Goal: Book appointment/travel/reservation

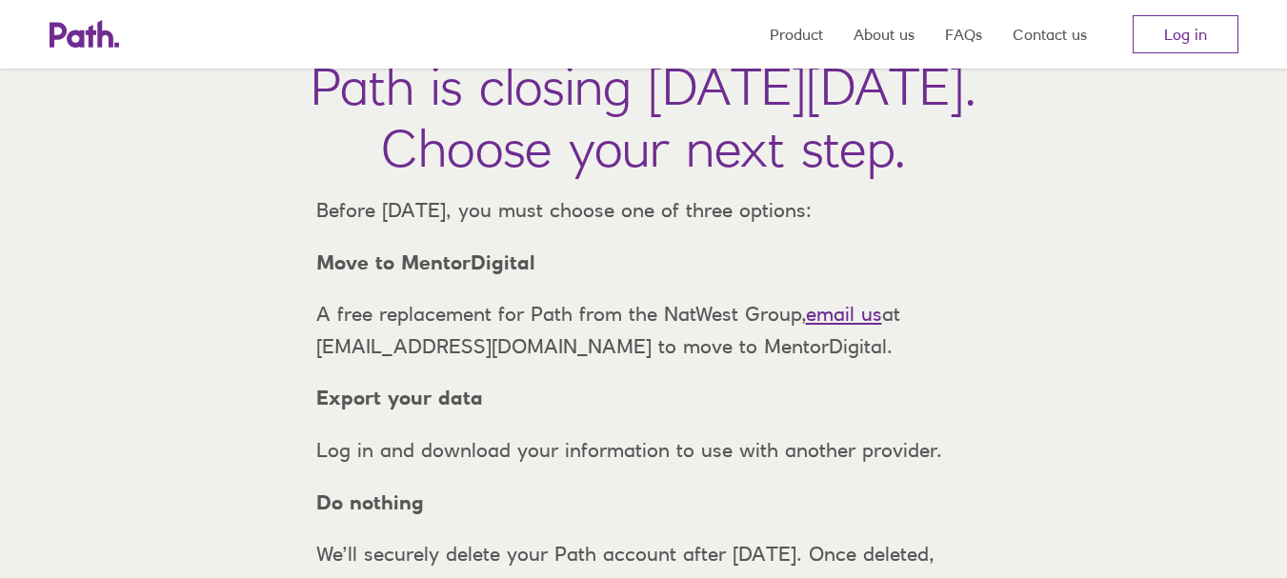
scroll to position [130, 0]
click at [1154, 34] on link "Log in" at bounding box center [1186, 34] width 106 height 38
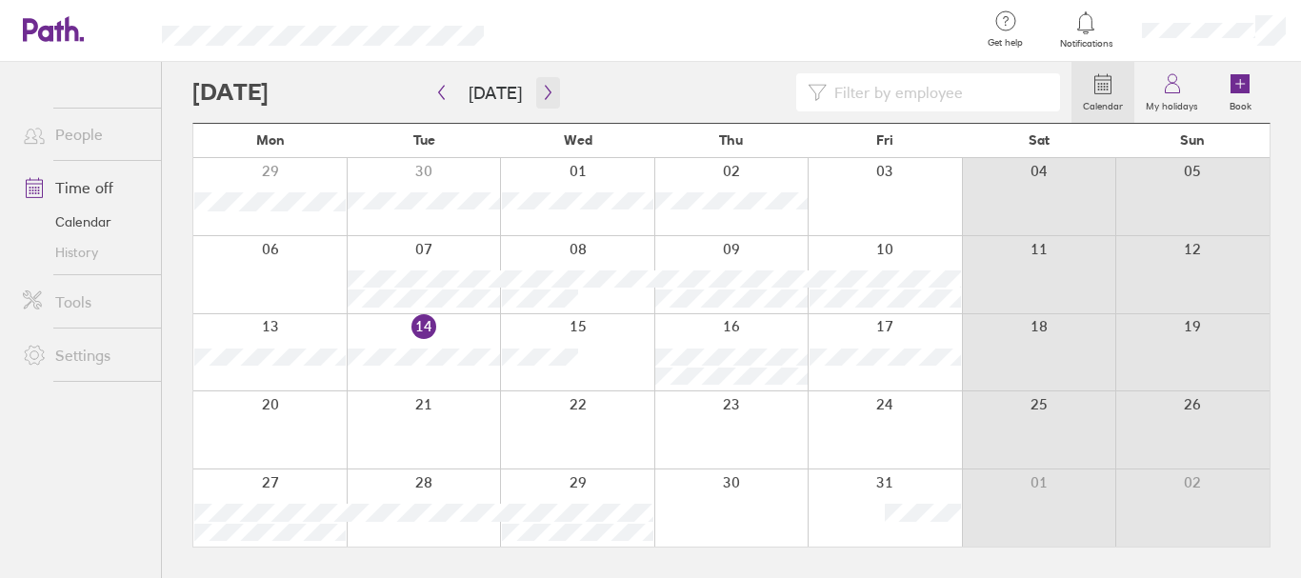
click at [541, 93] on icon "button" at bounding box center [548, 92] width 14 height 15
click at [453, 256] on div at bounding box center [424, 274] width 154 height 77
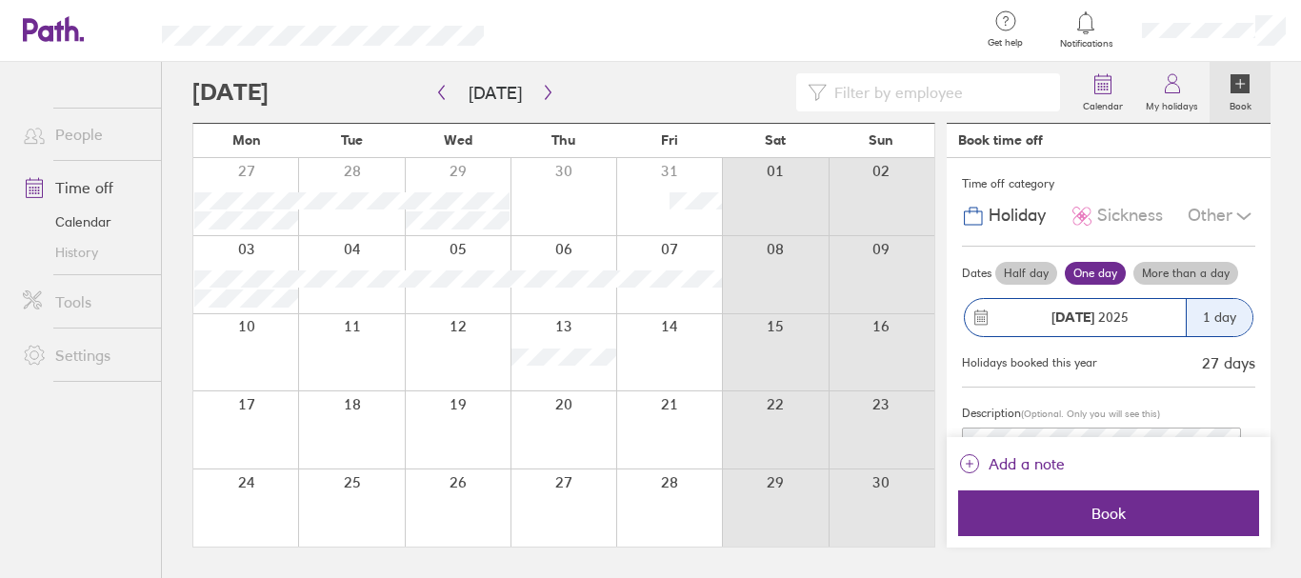
click at [1233, 209] on icon at bounding box center [1244, 216] width 23 height 23
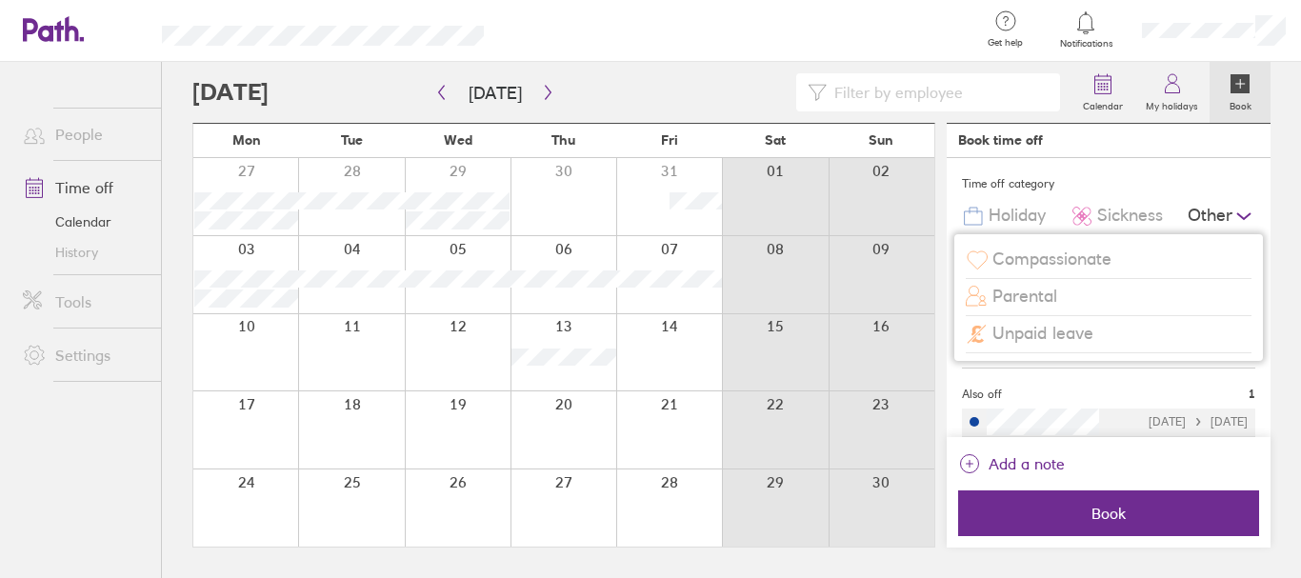
click at [1080, 331] on span "Unpaid leave" at bounding box center [1043, 334] width 101 height 20
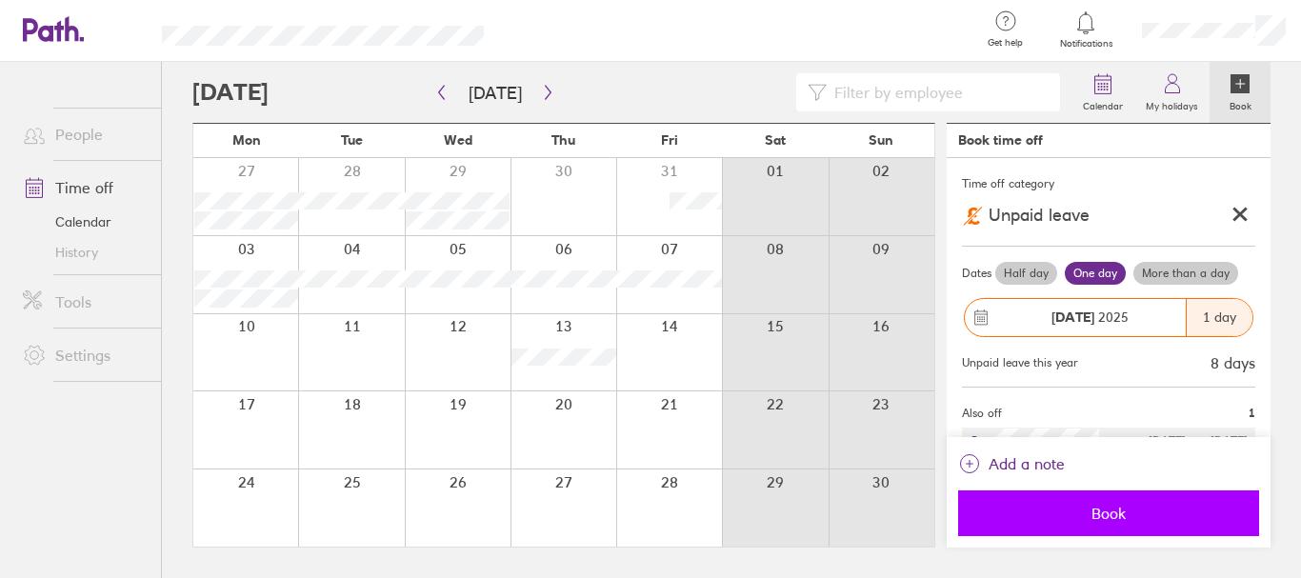
click at [1128, 510] on span "Book" at bounding box center [1109, 513] width 274 height 17
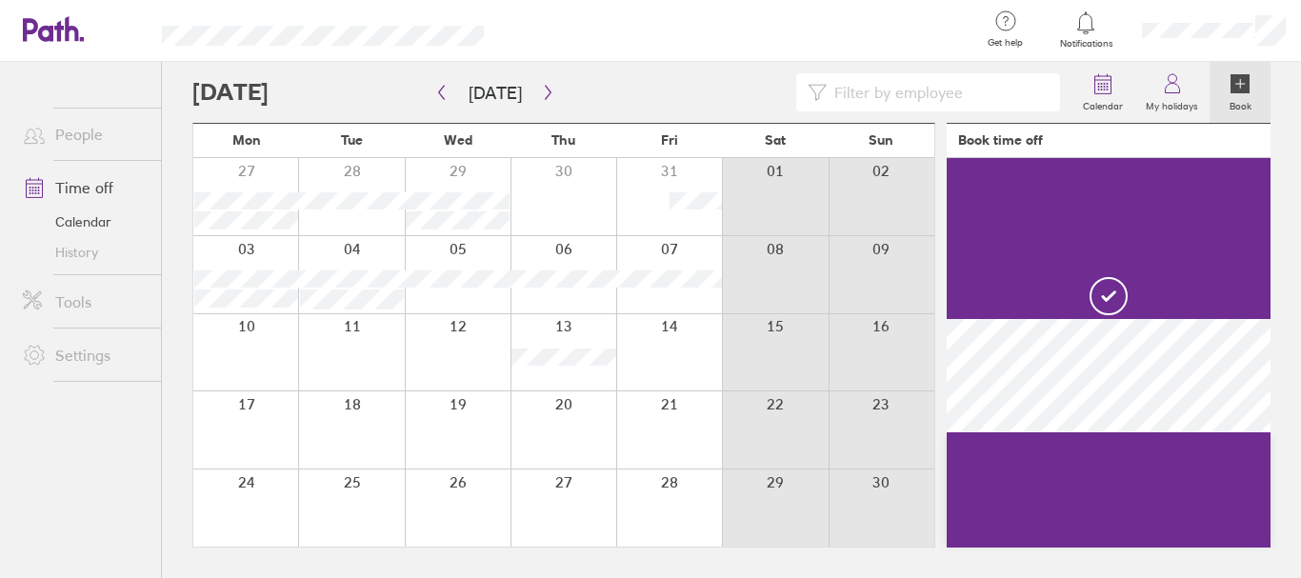
click at [451, 294] on div at bounding box center [458, 274] width 106 height 77
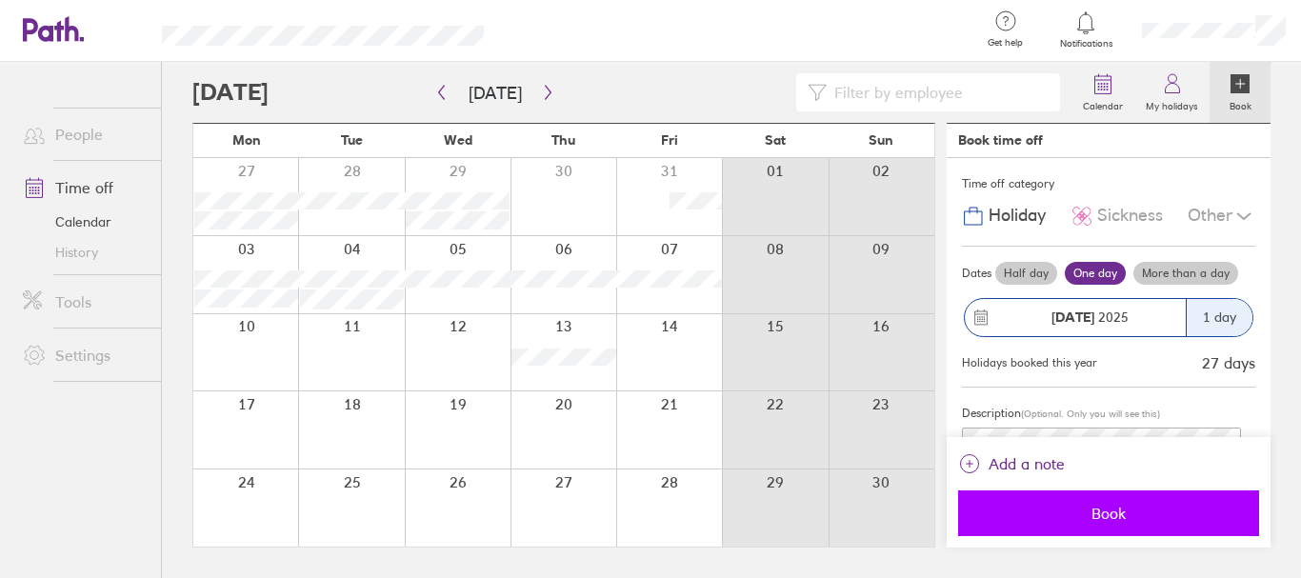
click at [1124, 508] on span "Book" at bounding box center [1109, 513] width 274 height 17
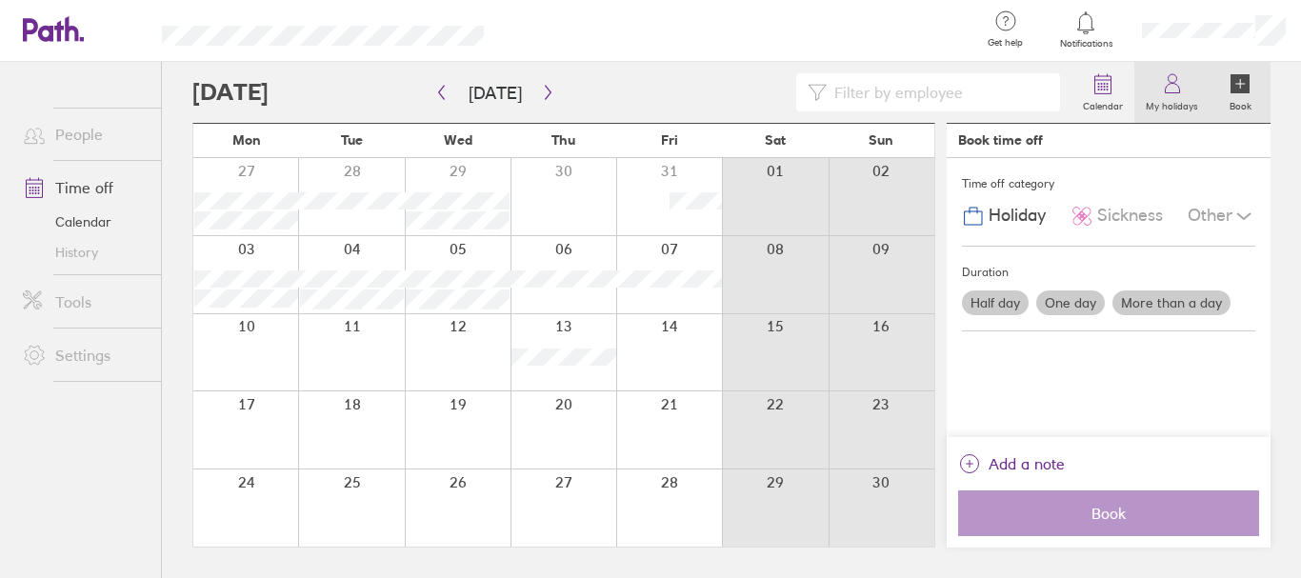
click at [1155, 85] on link "My holidays" at bounding box center [1171, 92] width 75 height 61
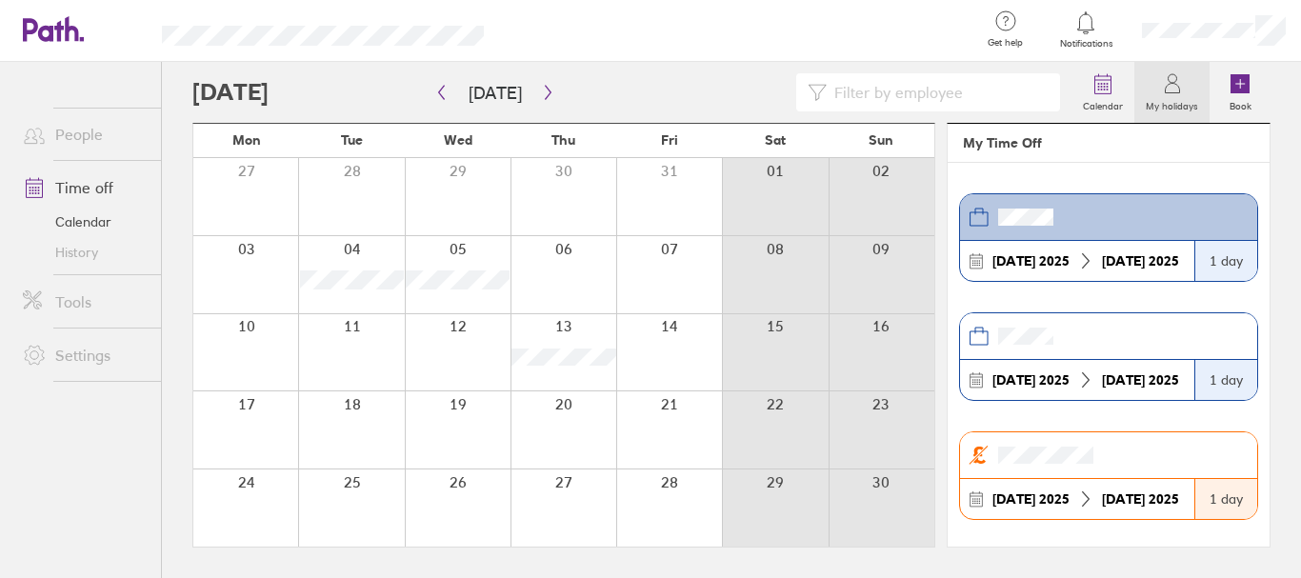
click at [1111, 225] on header at bounding box center [1108, 217] width 297 height 47
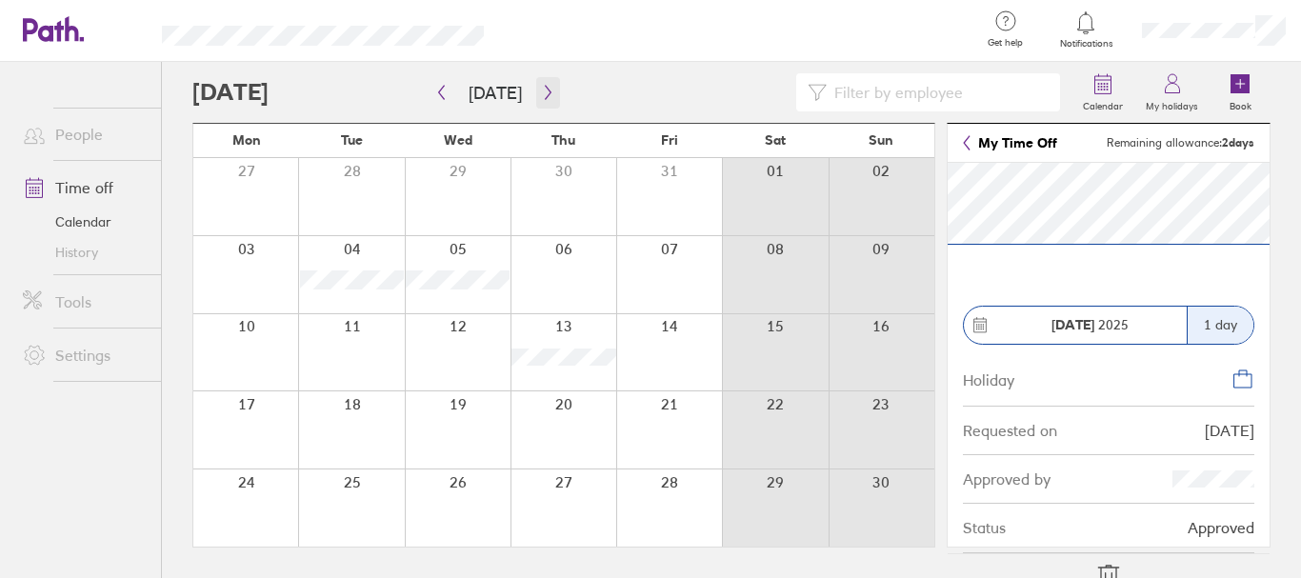
click at [541, 90] on icon "button" at bounding box center [548, 92] width 14 height 15
click at [590, 267] on div at bounding box center [564, 274] width 106 height 77
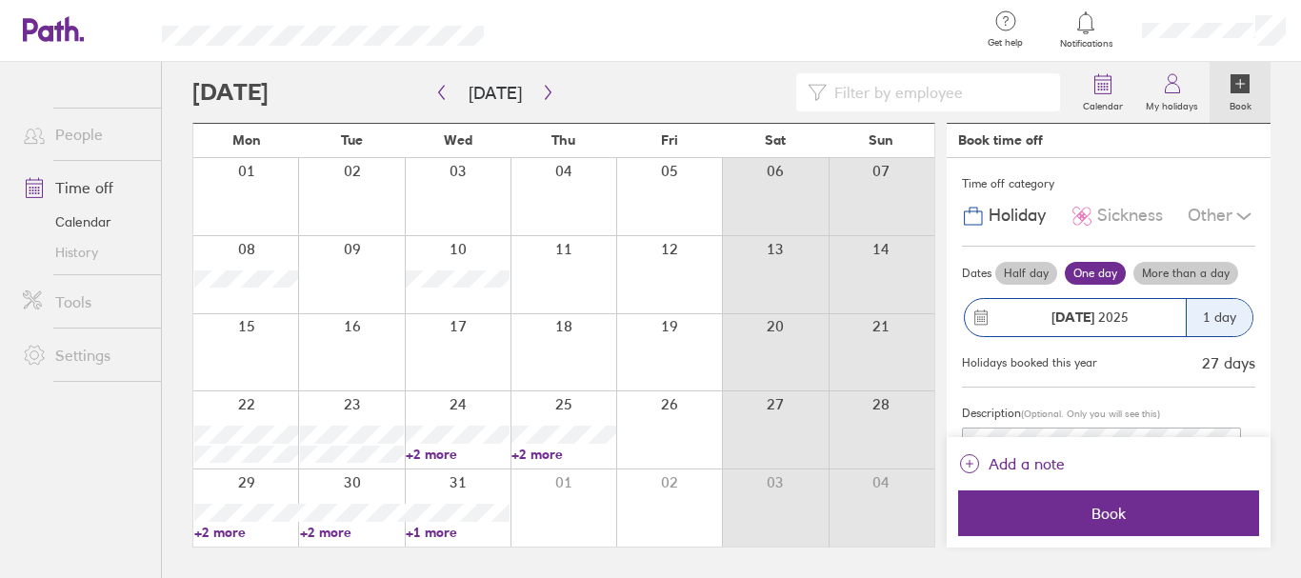
click at [571, 274] on div at bounding box center [564, 274] width 106 height 77
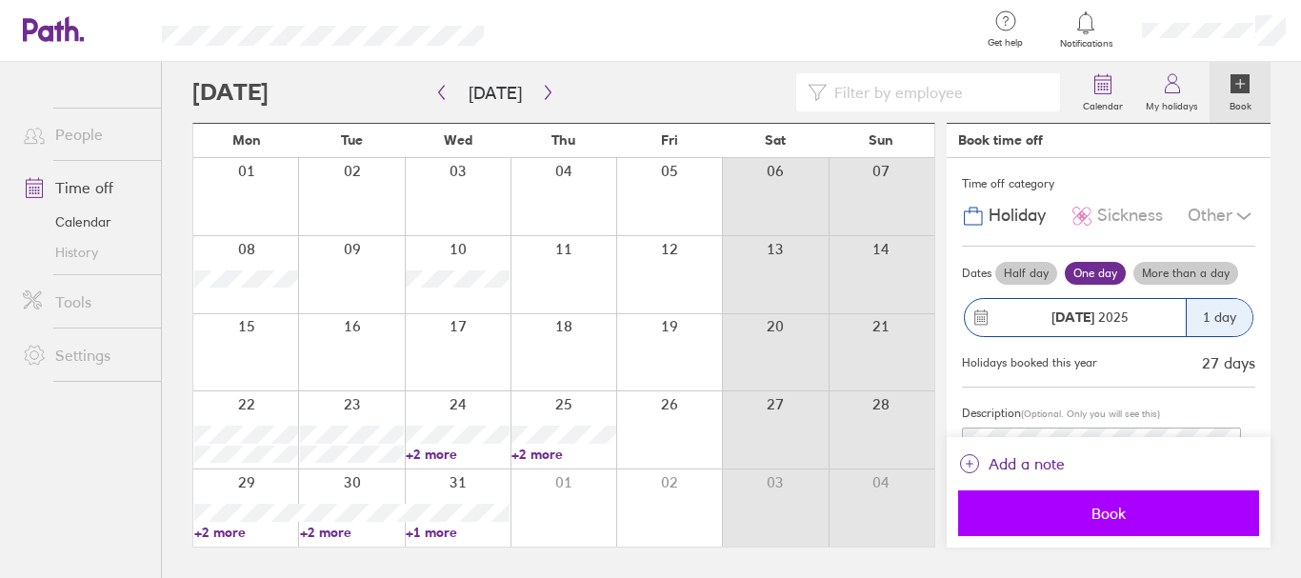
click at [1081, 503] on button "Book" at bounding box center [1108, 514] width 301 height 46
